Goal: Information Seeking & Learning: Understand process/instructions

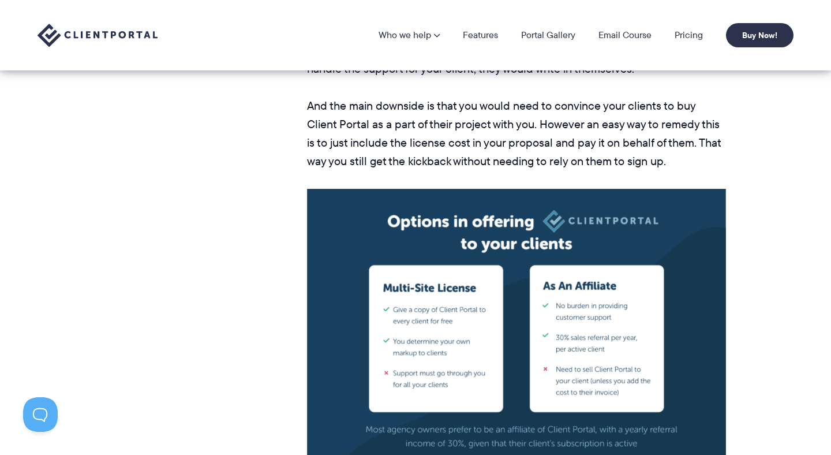
scroll to position [2990, 0]
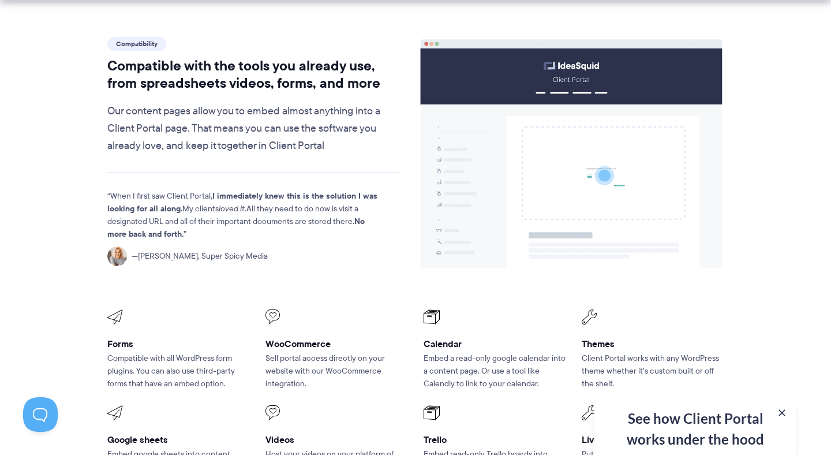
scroll to position [1496, 0]
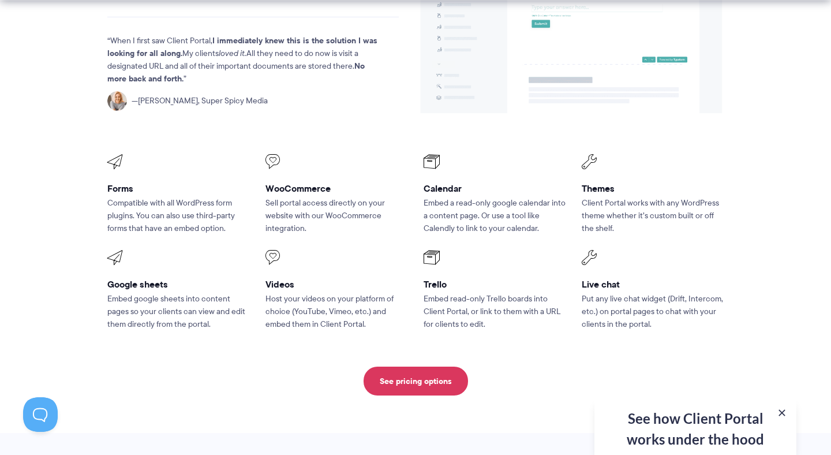
click at [118, 278] on h3 "Google sheets" at bounding box center [178, 284] width 142 height 12
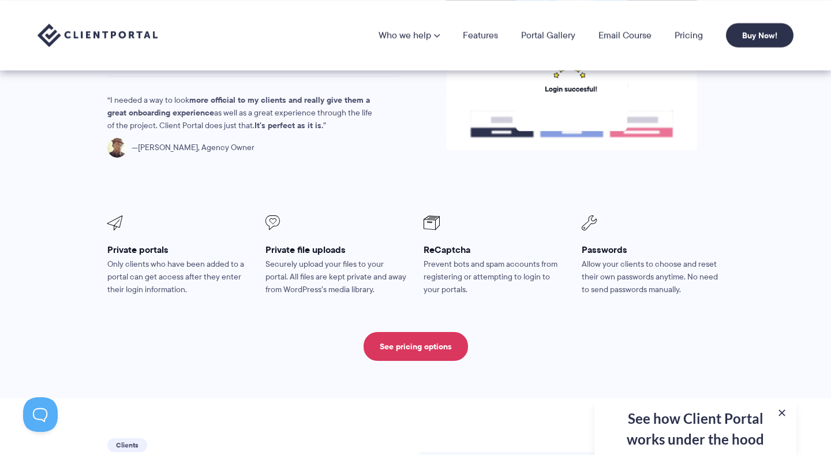
scroll to position [1991, 0]
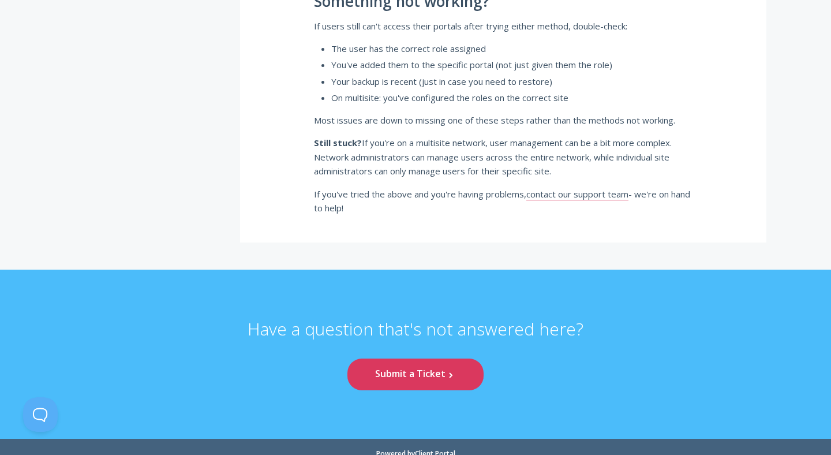
scroll to position [1898, 0]
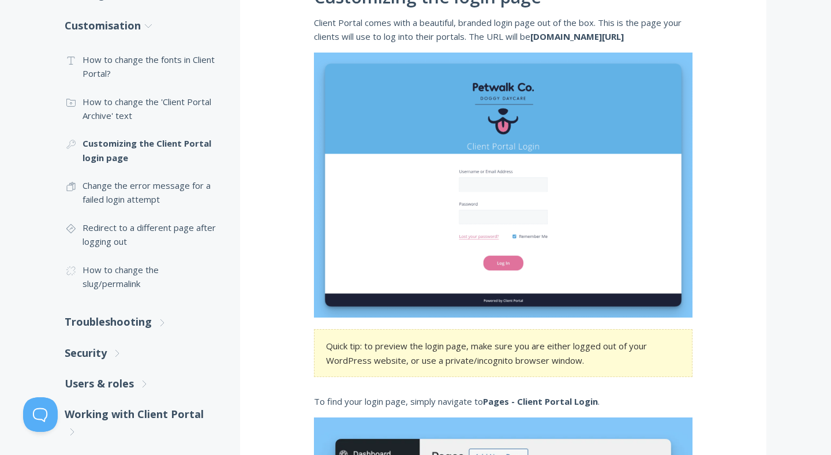
scroll to position [231, 0]
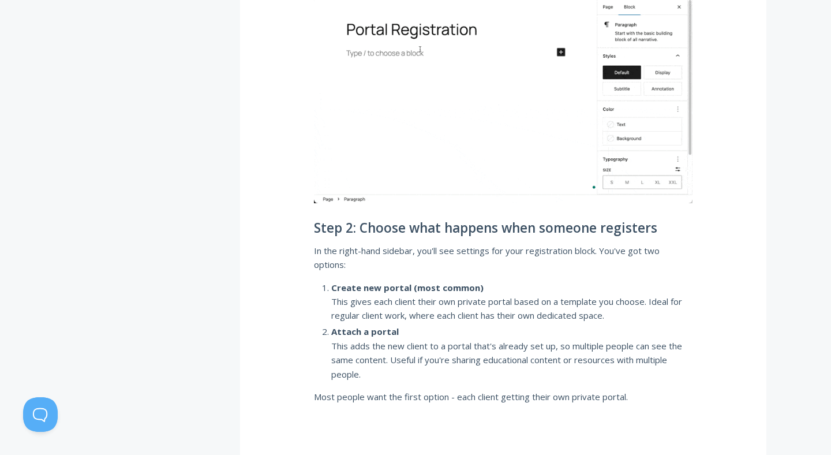
scroll to position [496, 0]
